Goal: Transaction & Acquisition: Obtain resource

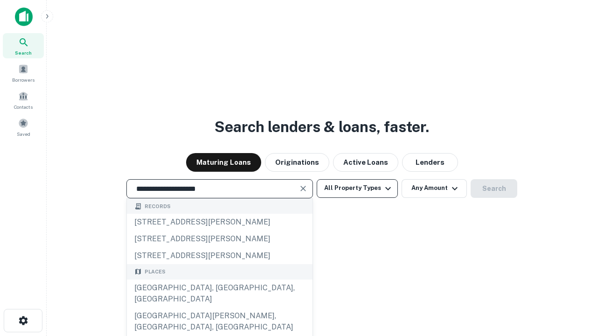
click at [219, 307] on div "[GEOGRAPHIC_DATA], [GEOGRAPHIC_DATA], [GEOGRAPHIC_DATA]" at bounding box center [220, 293] width 186 height 28
type input "**********"
click at [357, 188] on button "All Property Types" at bounding box center [357, 188] width 81 height 19
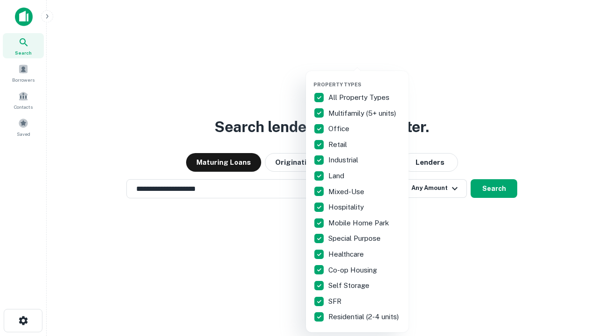
click at [365, 78] on button "button" at bounding box center [365, 78] width 103 height 0
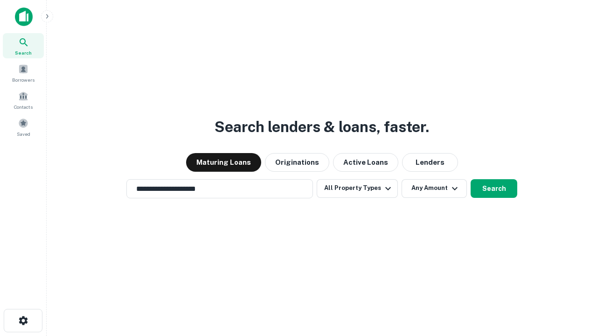
scroll to position [6, 112]
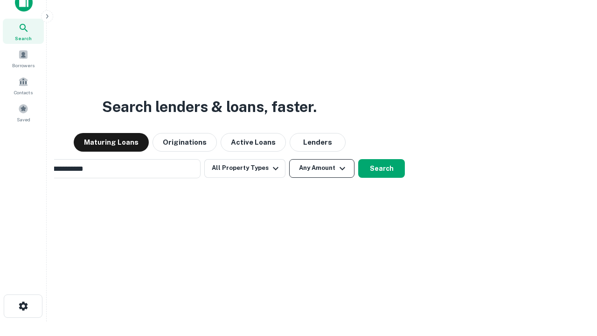
click at [289, 159] on button "Any Amount" at bounding box center [321, 168] width 65 height 19
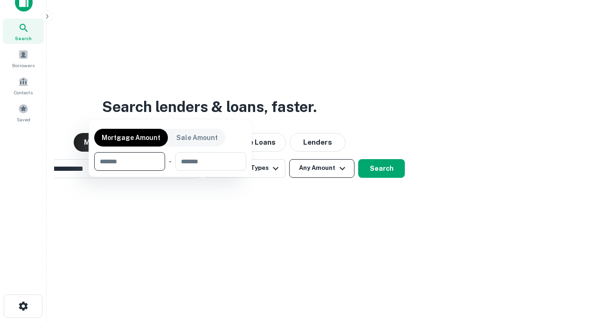
scroll to position [67, 264]
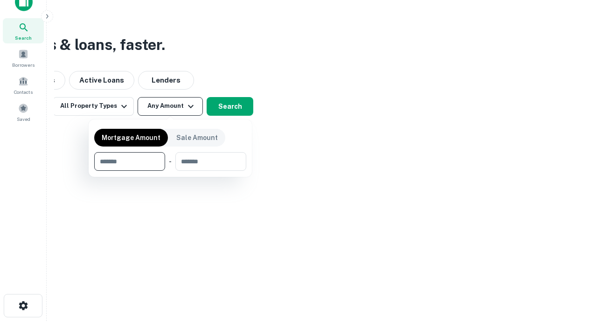
type input "*******"
click at [170, 171] on button "button" at bounding box center [170, 171] width 152 height 0
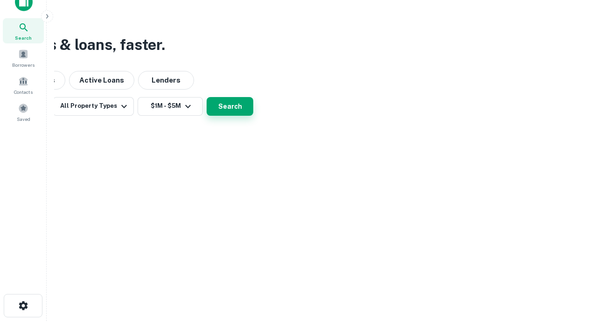
click at [253, 116] on button "Search" at bounding box center [230, 106] width 47 height 19
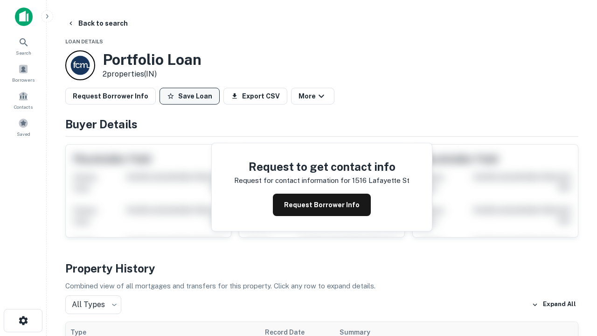
click at [189, 96] on button "Save Loan" at bounding box center [190, 96] width 60 height 17
